Goal: Task Accomplishment & Management: Complete application form

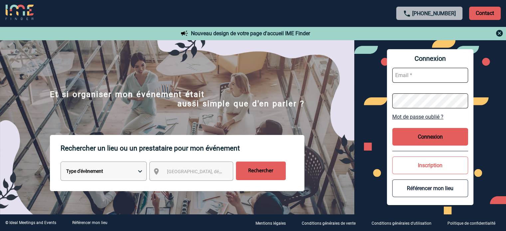
type input "tthiam@ime-groupe.com"
click at [439, 133] on button "Connexion" at bounding box center [430, 137] width 76 height 18
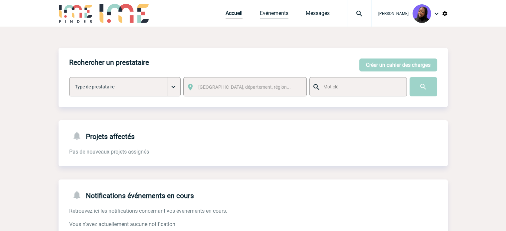
click at [272, 14] on link "Evénements" at bounding box center [274, 14] width 29 height 9
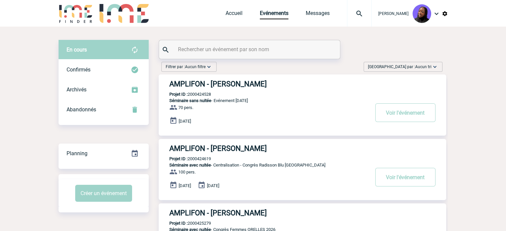
click at [215, 48] on input "text" at bounding box center [250, 50] width 148 height 10
paste input "2000423674"
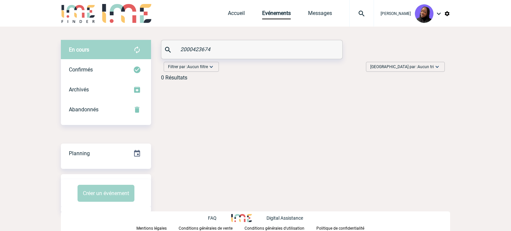
type input "2000423674"
click at [244, 15] on link "Accueil" at bounding box center [236, 14] width 17 height 9
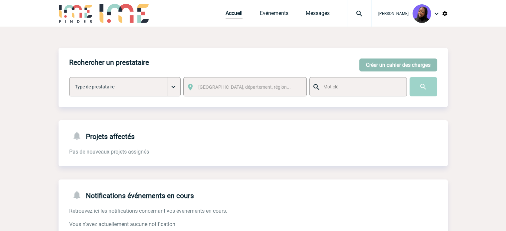
click at [378, 67] on button "Créer un cahier des charges" at bounding box center [398, 65] width 78 height 13
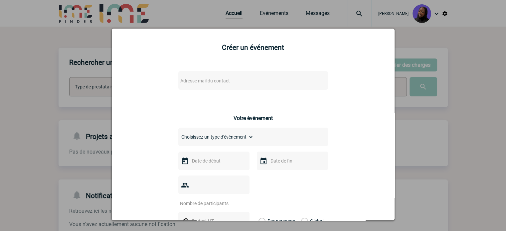
click at [205, 81] on span "Adresse mail du contact" at bounding box center [205, 80] width 50 height 5
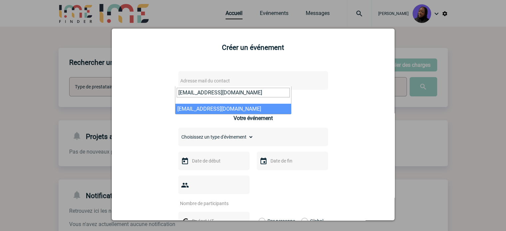
type input "[EMAIL_ADDRESS][DOMAIN_NAME]"
select select "131936"
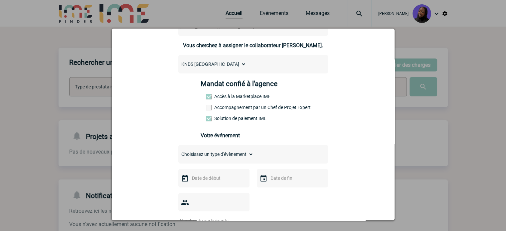
scroll to position [33, 0]
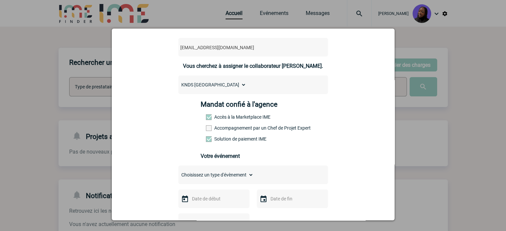
click at [219, 130] on label "Accompagnement par un Chef de Projet Expert" at bounding box center [220, 127] width 29 height 5
click at [0, 0] on input "Accompagnement par un Chef de Projet Expert" at bounding box center [0, 0] width 0 height 0
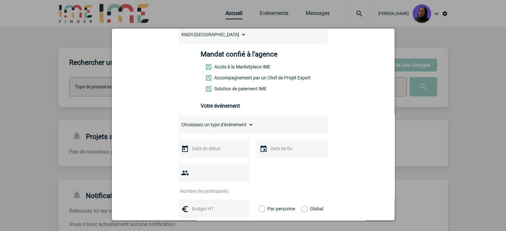
scroll to position [100, 0]
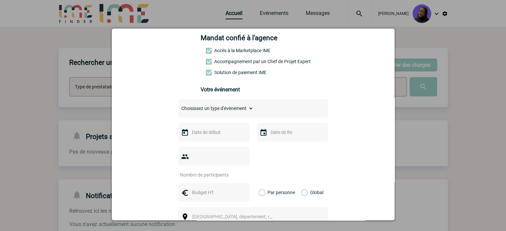
click at [221, 110] on select "Choisissez un type d'évènement Séminaire avec nuitée Séminaire sans nuitée Repa…" at bounding box center [215, 108] width 75 height 9
click at [218, 110] on select "Choisissez un type d'évènement Séminaire avec nuitée Séminaire sans nuitée Repa…" at bounding box center [215, 108] width 75 height 9
select select "2"
click at [178, 106] on select "Choisissez un type d'évènement Séminaire avec nuitée Séminaire sans nuitée Repa…" at bounding box center [215, 108] width 75 height 9
click at [217, 134] on input "text" at bounding box center [213, 132] width 46 height 9
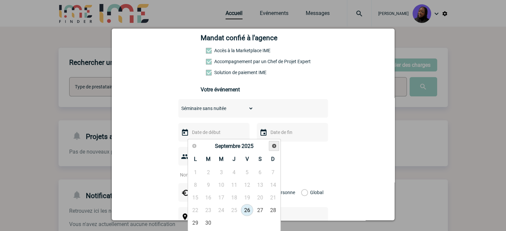
click at [275, 142] on link "Suivant" at bounding box center [274, 146] width 10 height 10
click at [222, 185] on link "8" at bounding box center [221, 185] width 12 height 12
type input "08-10-2025"
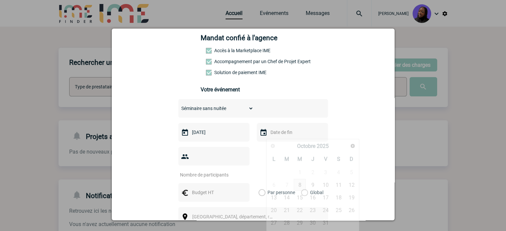
drag, startPoint x: 294, startPoint y: 138, endPoint x: 298, endPoint y: 150, distance: 12.8
click at [294, 137] on input "text" at bounding box center [292, 132] width 46 height 9
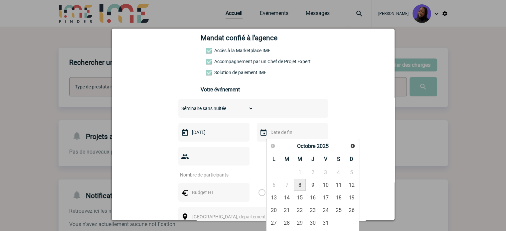
click at [301, 187] on link "8" at bounding box center [300, 185] width 12 height 12
type input "08-10-2025"
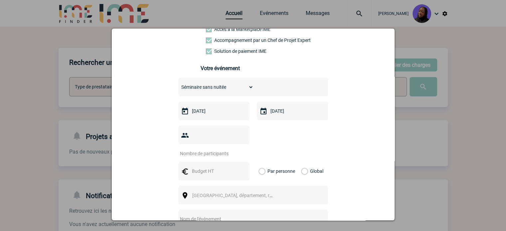
scroll to position [133, 0]
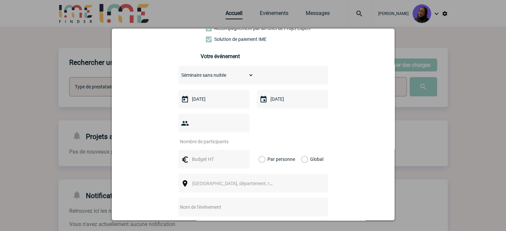
click at [203, 137] on input "number" at bounding box center [209, 141] width 63 height 9
type input "13"
click at [203, 155] on input "text" at bounding box center [213, 159] width 46 height 9
type input "9"
type input "1000"
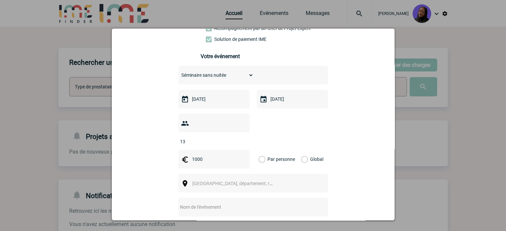
click at [302, 150] on label "Global" at bounding box center [303, 159] width 4 height 19
click at [0, 0] on input "Global" at bounding box center [0, 0] width 0 height 0
click at [203, 181] on span "Ville, département, région..." at bounding box center [238, 183] width 92 height 5
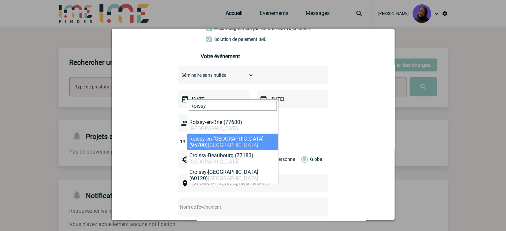
type input "Roissy"
select select "1278"
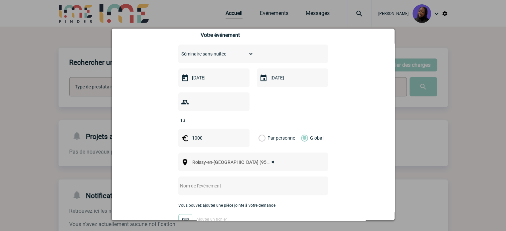
scroll to position [166, 0]
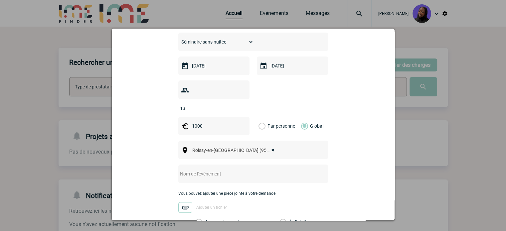
click at [233, 170] on input "text" at bounding box center [244, 174] width 132 height 9
paste input "Demande de journée d'études MGCS 8 OCTOBRE 2025"
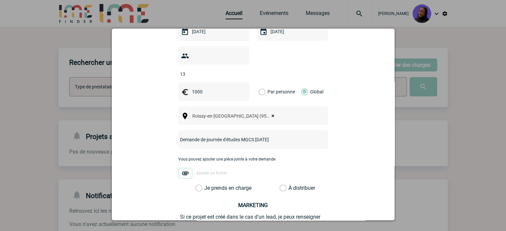
scroll to position [259, 0]
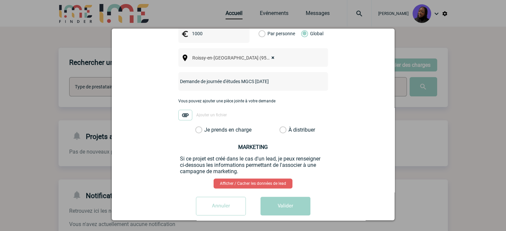
type input "Demande de journée d'études MGCS 8 OCTOBRE 2025"
click at [198, 127] on label "Je prends en charge" at bounding box center [200, 130] width 11 height 7
click at [0, 0] on input "Je prends en charge" at bounding box center [0, 0] width 0 height 0
drag, startPoint x: 271, startPoint y: 194, endPoint x: 262, endPoint y: 187, distance: 11.7
click at [271, 197] on button "Valider" at bounding box center [286, 206] width 50 height 19
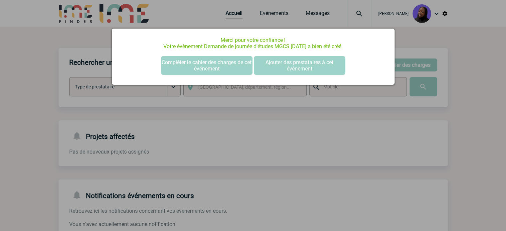
scroll to position [0, 0]
click at [198, 70] on button "Compléter le cahier des charges de cet événement" at bounding box center [206, 65] width 91 height 19
click at [194, 60] on button "Compléter le cahier des charges de cet événement" at bounding box center [206, 65] width 91 height 19
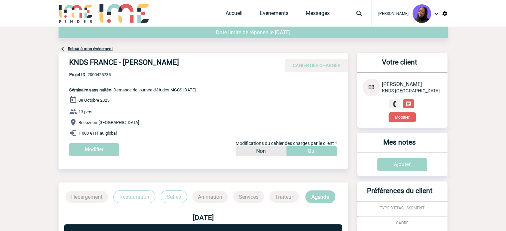
click at [109, 63] on h4 "KNDS FRANCE - Elody BALLANGER" at bounding box center [169, 63] width 200 height 11
copy div "KNDS FRANCE - Elody BALLANGER"
click at [98, 76] on span "Projet ID : 2000425735" at bounding box center [132, 74] width 126 height 5
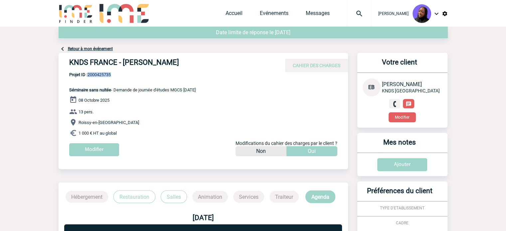
click at [98, 76] on span "Projet ID : 2000425735" at bounding box center [132, 74] width 126 height 5
copy span "2000425735"
drag, startPoint x: 129, startPoint y: 133, endPoint x: 63, endPoint y: 92, distance: 77.7
click at [63, 92] on div "KNDS FRANCE - Elody BALLANGER CAHIER DES CHARGES KNDS FRANCE - Elody BALLANGER …" at bounding box center [203, 107] width 289 height 108
copy div "Séminaire sans nuitée - Demande de journée d'études MGCS 8 OCTOBRE 2025 08 Octo…"
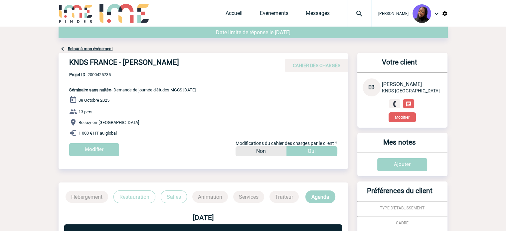
click at [101, 73] on span "Projet ID : 2000425735" at bounding box center [132, 74] width 126 height 5
copy span "2000425735"
click at [232, 14] on link "Accueil" at bounding box center [234, 14] width 17 height 9
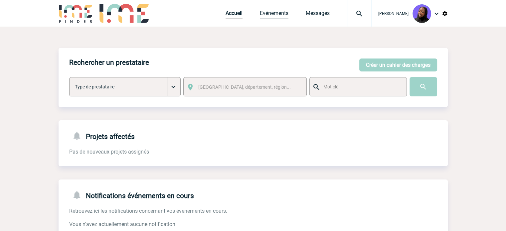
click at [274, 14] on link "Evénements" at bounding box center [274, 14] width 29 height 9
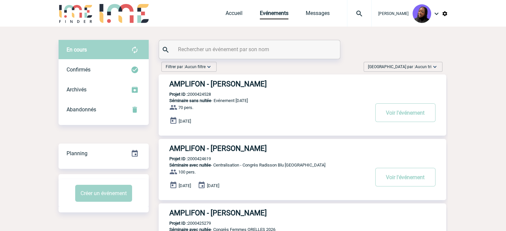
click at [244, 48] on input "text" at bounding box center [250, 50] width 148 height 10
paste input "2000425151"
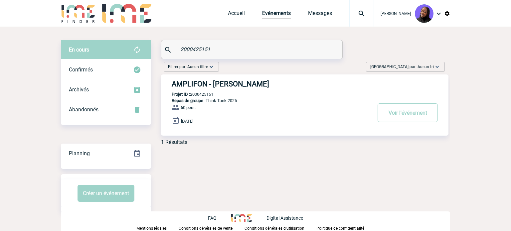
type input "2000425151"
click at [231, 83] on h3 "AMPLIFON - Pauline VALET" at bounding box center [272, 84] width 200 height 8
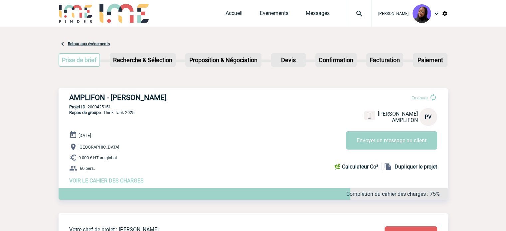
click at [98, 181] on span "VOIR LE CAHIER DES CHARGES" at bounding box center [106, 181] width 75 height 6
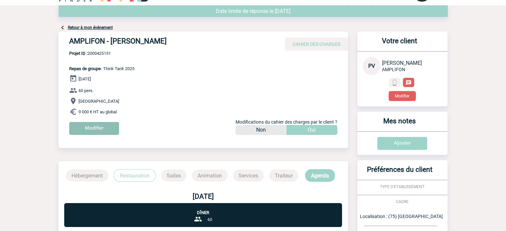
scroll to position [33, 0]
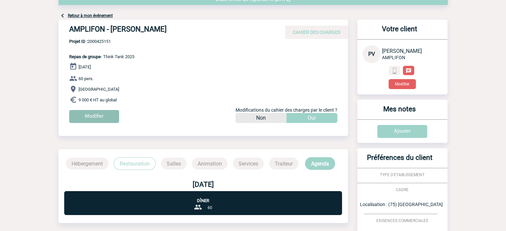
click at [89, 115] on input "Modifier" at bounding box center [94, 116] width 50 height 13
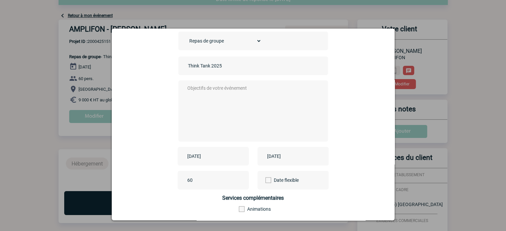
click at [218, 99] on textarea at bounding box center [251, 110] width 131 height 53
type textarea "."
click at [220, 158] on input "[DATE]" at bounding box center [209, 156] width 46 height 9
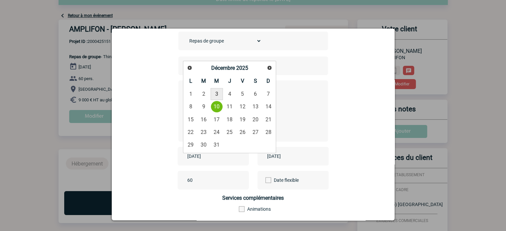
click at [216, 92] on link "3" at bounding box center [217, 94] width 12 height 12
type input "[DATE]"
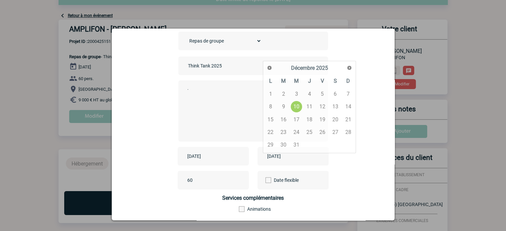
click at [278, 155] on input "[DATE]" at bounding box center [289, 156] width 46 height 9
click at [295, 94] on link "3" at bounding box center [296, 94] width 12 height 12
type input "[DATE]"
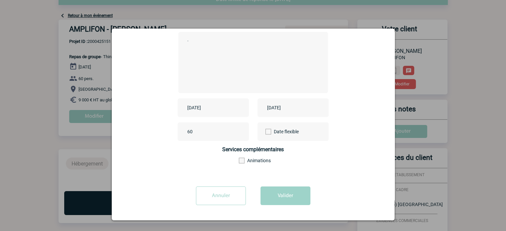
scroll to position [83, 0]
click at [277, 194] on button "Valider" at bounding box center [286, 196] width 50 height 19
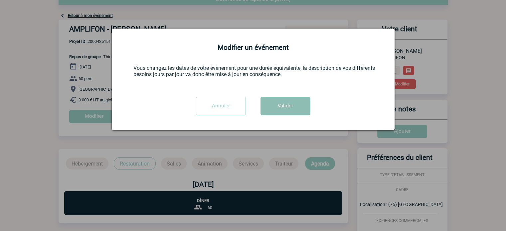
click at [288, 109] on button "Valider" at bounding box center [286, 106] width 50 height 19
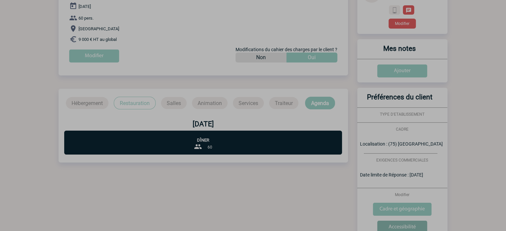
scroll to position [151, 0]
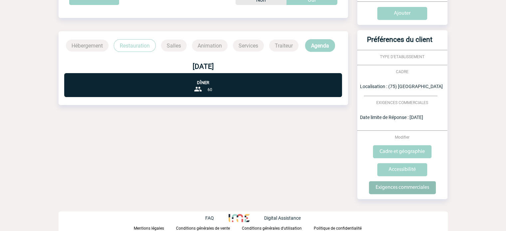
click at [393, 191] on input "Exigences commerciales" at bounding box center [402, 187] width 67 height 13
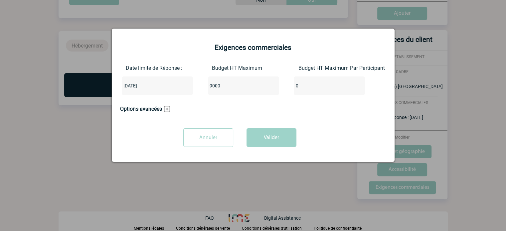
drag, startPoint x: 233, startPoint y: 87, endPoint x: 149, endPoint y: 62, distance: 87.3
click at [149, 63] on form "Exigences commerciales Date limite de [GEOGRAPHIC_DATA] : [DATE] Budget HT Maxi…" at bounding box center [253, 83] width 266 height 78
type input "7000"
click at [262, 137] on button "Valider" at bounding box center [272, 137] width 50 height 19
